Goal: Find specific page/section: Find specific page/section

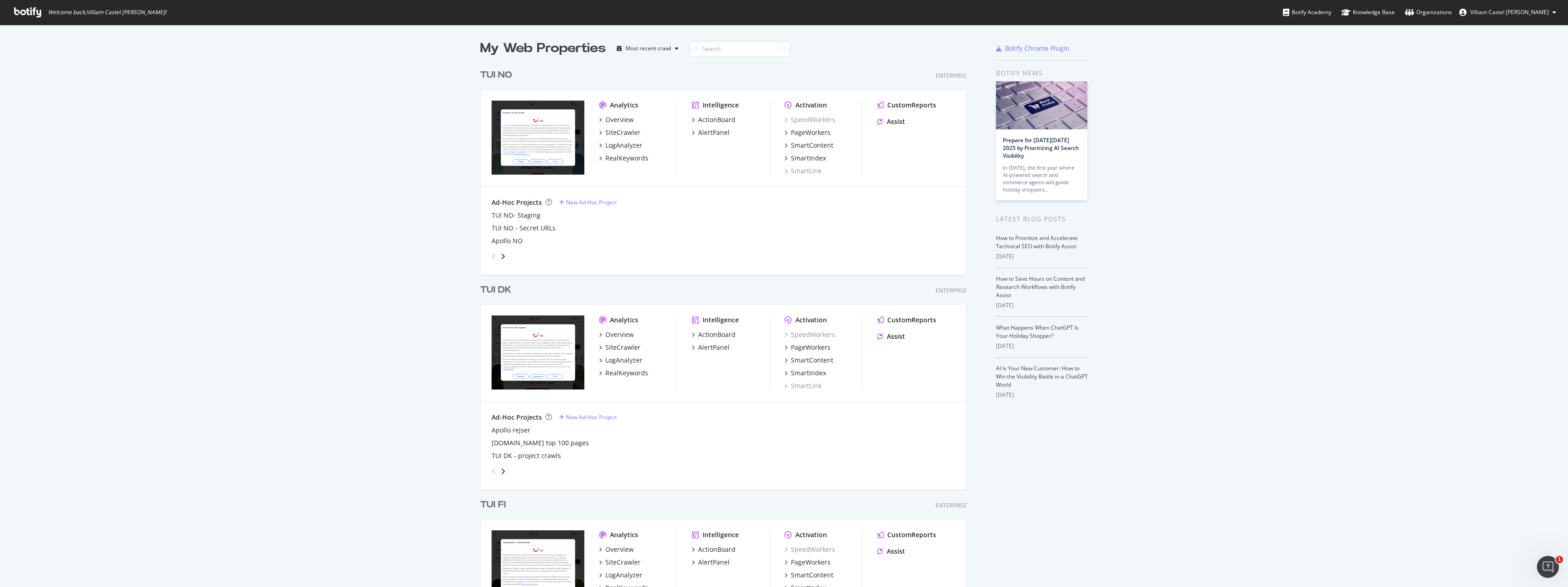
click at [497, 292] on div "TUI DK" at bounding box center [495, 290] width 31 height 13
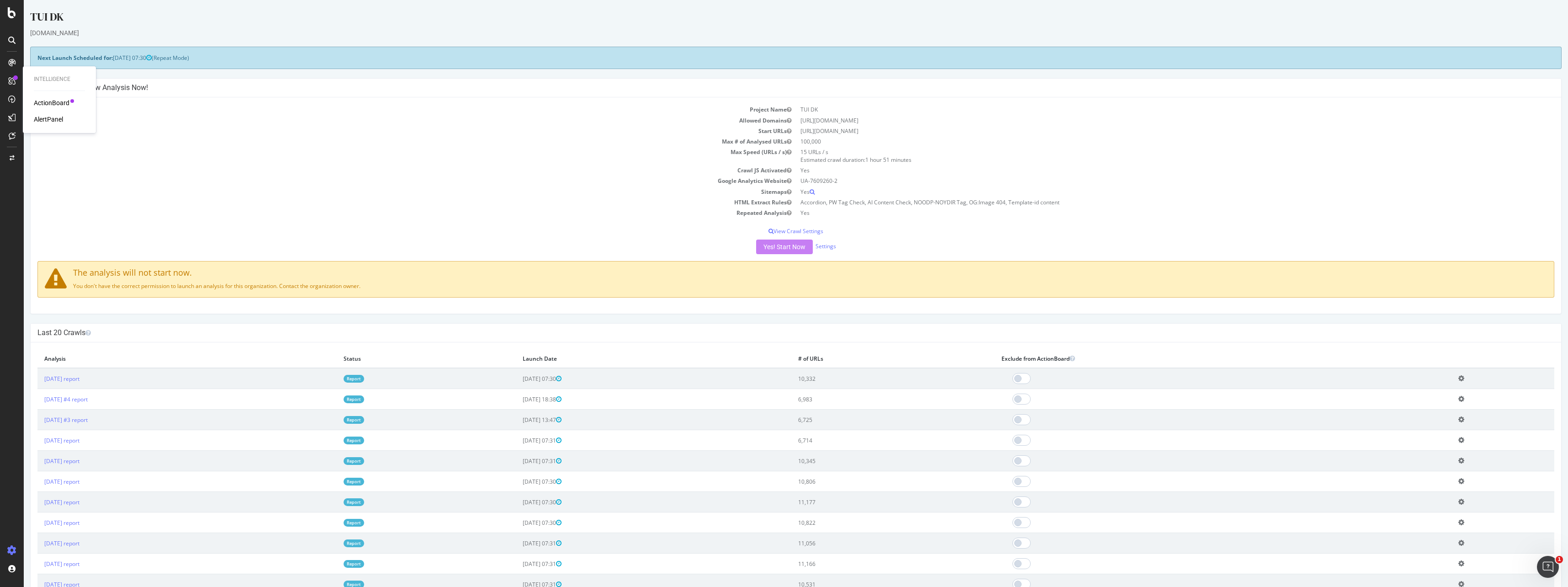
click at [4, 76] on link at bounding box center [12, 81] width 22 height 15
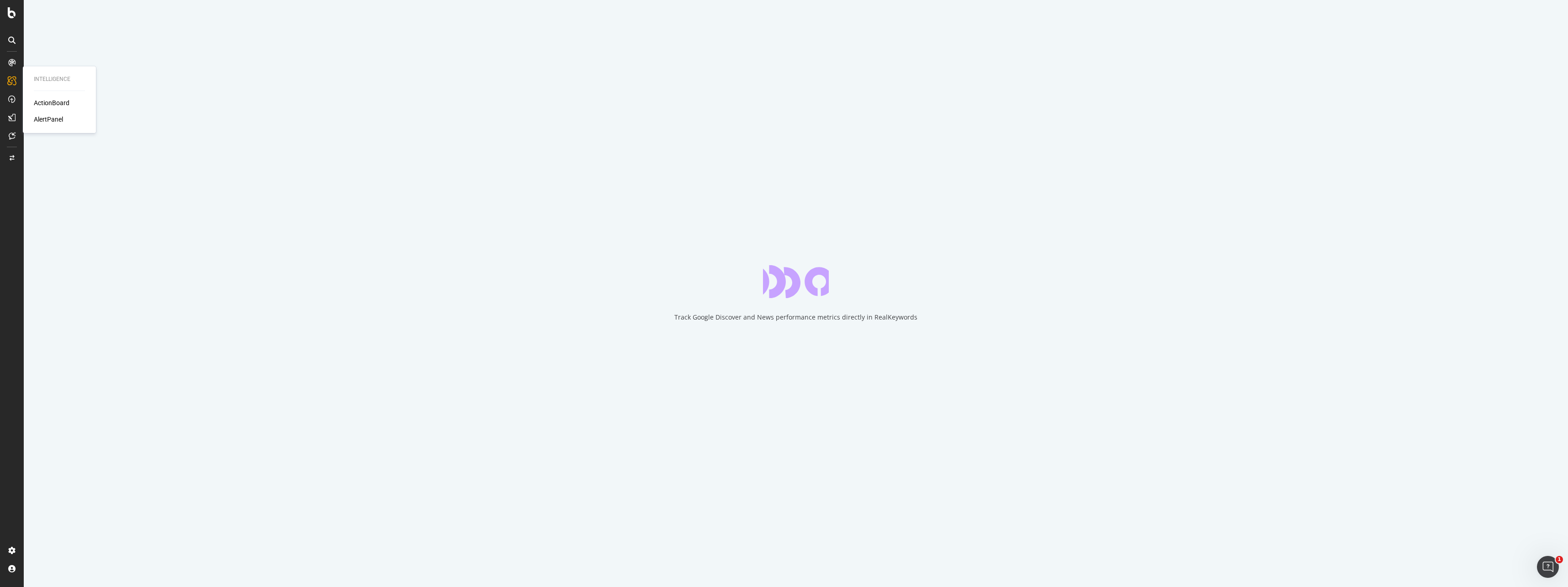
click at [47, 100] on div "ActionBoard" at bounding box center [52, 102] width 36 height 9
